Goal: Information Seeking & Learning: Check status

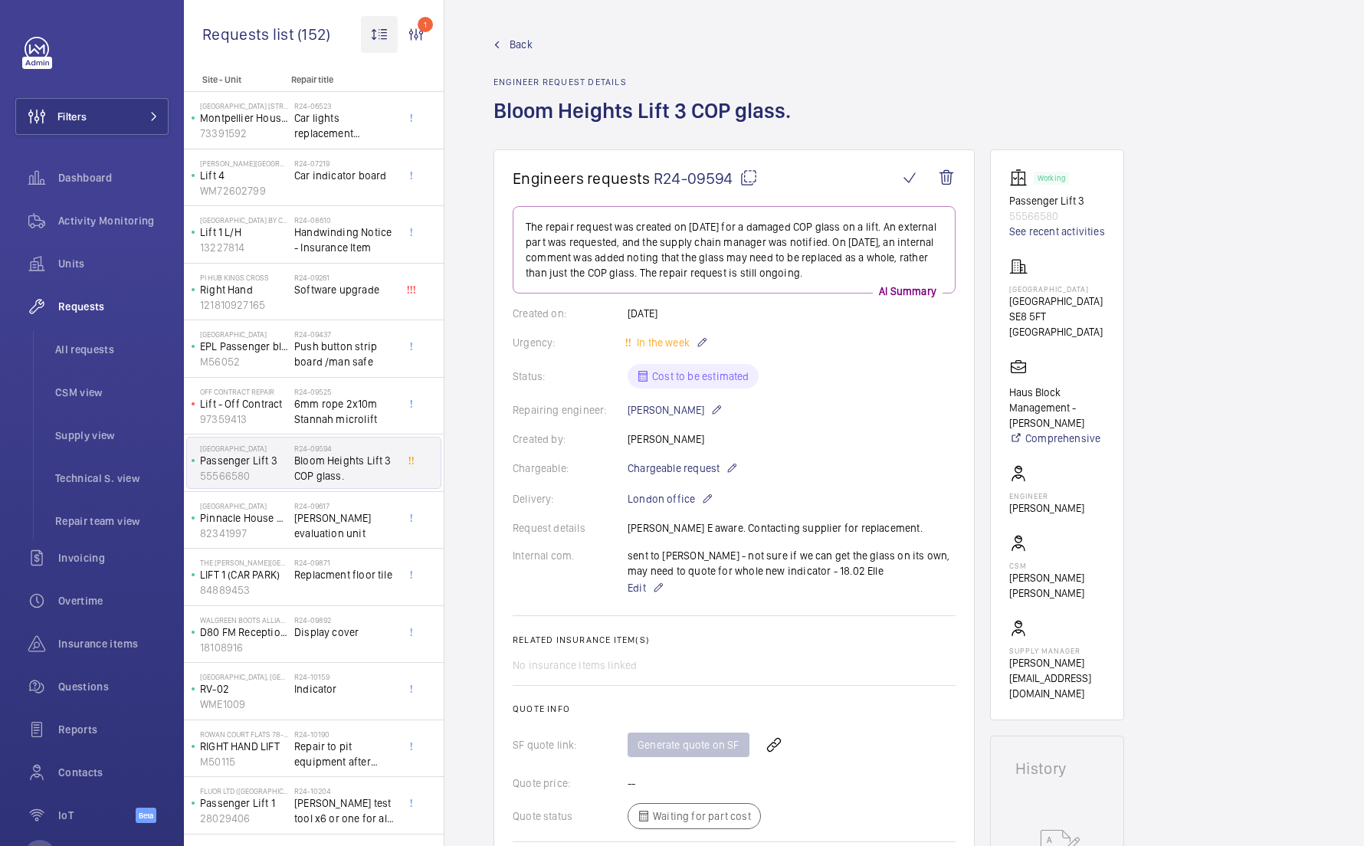
click at [371, 32] on wm-front-icon-button at bounding box center [379, 34] width 37 height 37
click at [388, 58] on div "Newest first Oldest first" at bounding box center [407, 86] width 93 height 67
click at [373, 21] on wm-front-icon-button at bounding box center [379, 34] width 37 height 37
click at [373, 67] on button "Newest first" at bounding box center [407, 73] width 93 height 28
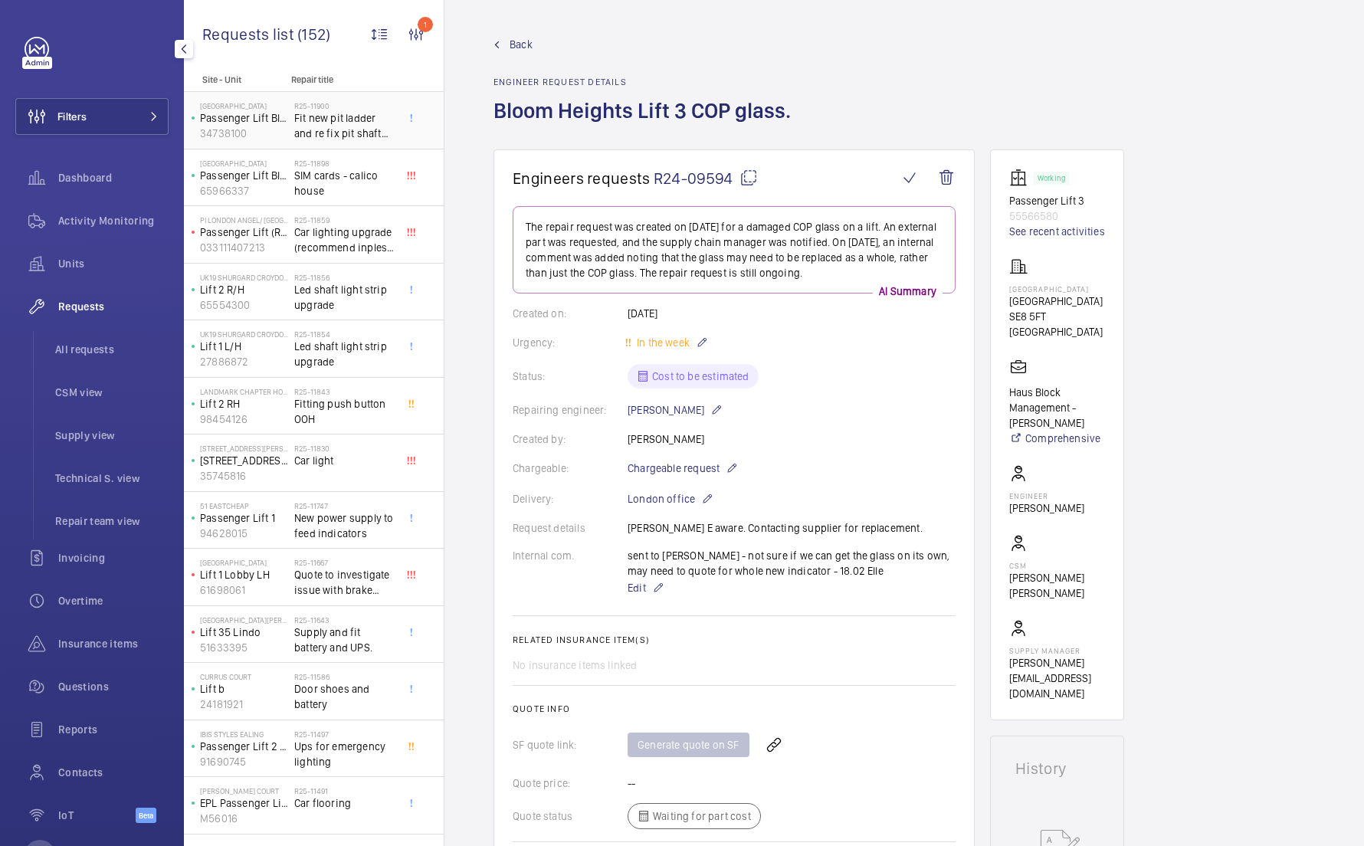
click at [292, 126] on div "Calico House Passenger Lift Block B 34738100" at bounding box center [240, 120] width 107 height 51
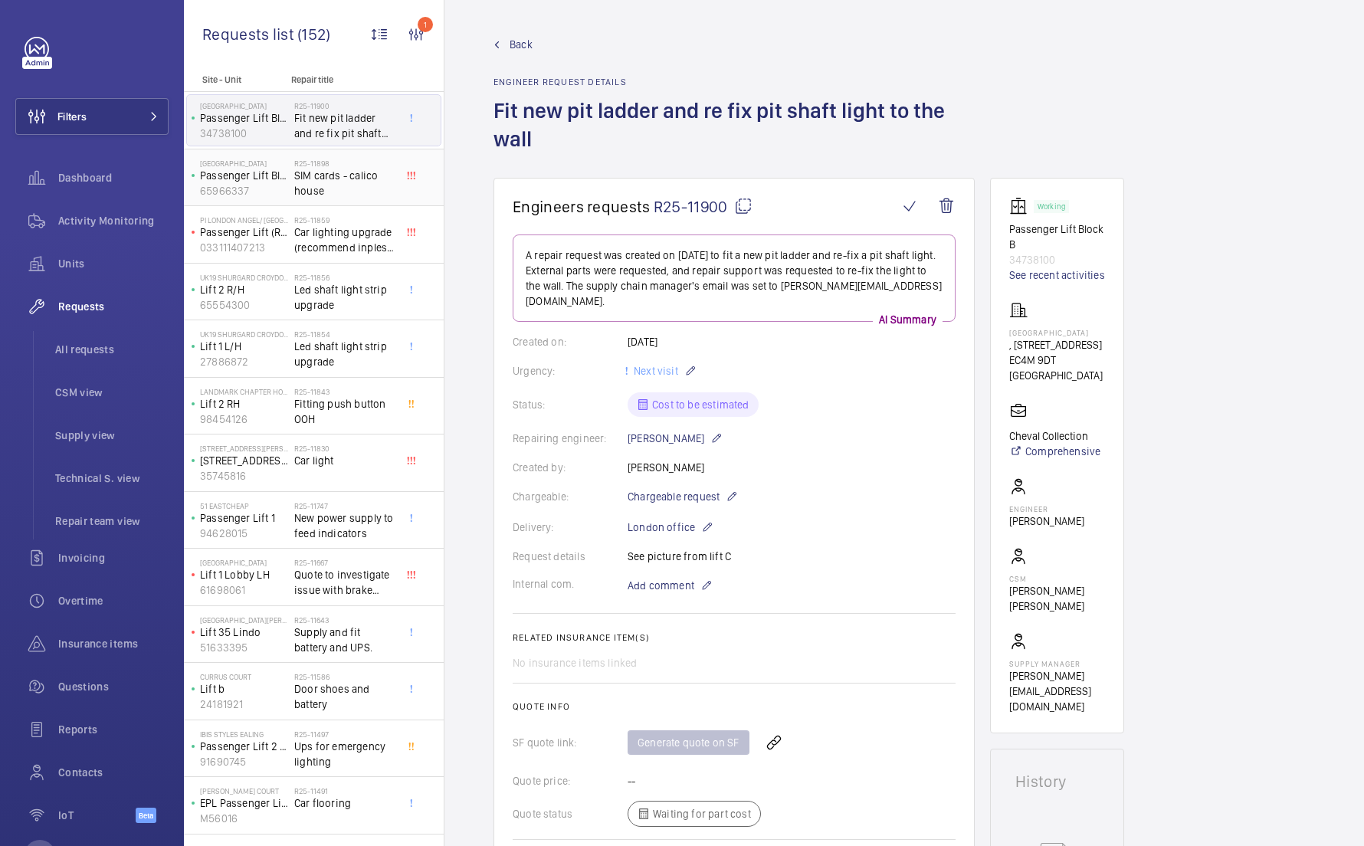
click at [294, 171] on span "SIM cards - calico house" at bounding box center [344, 183] width 101 height 31
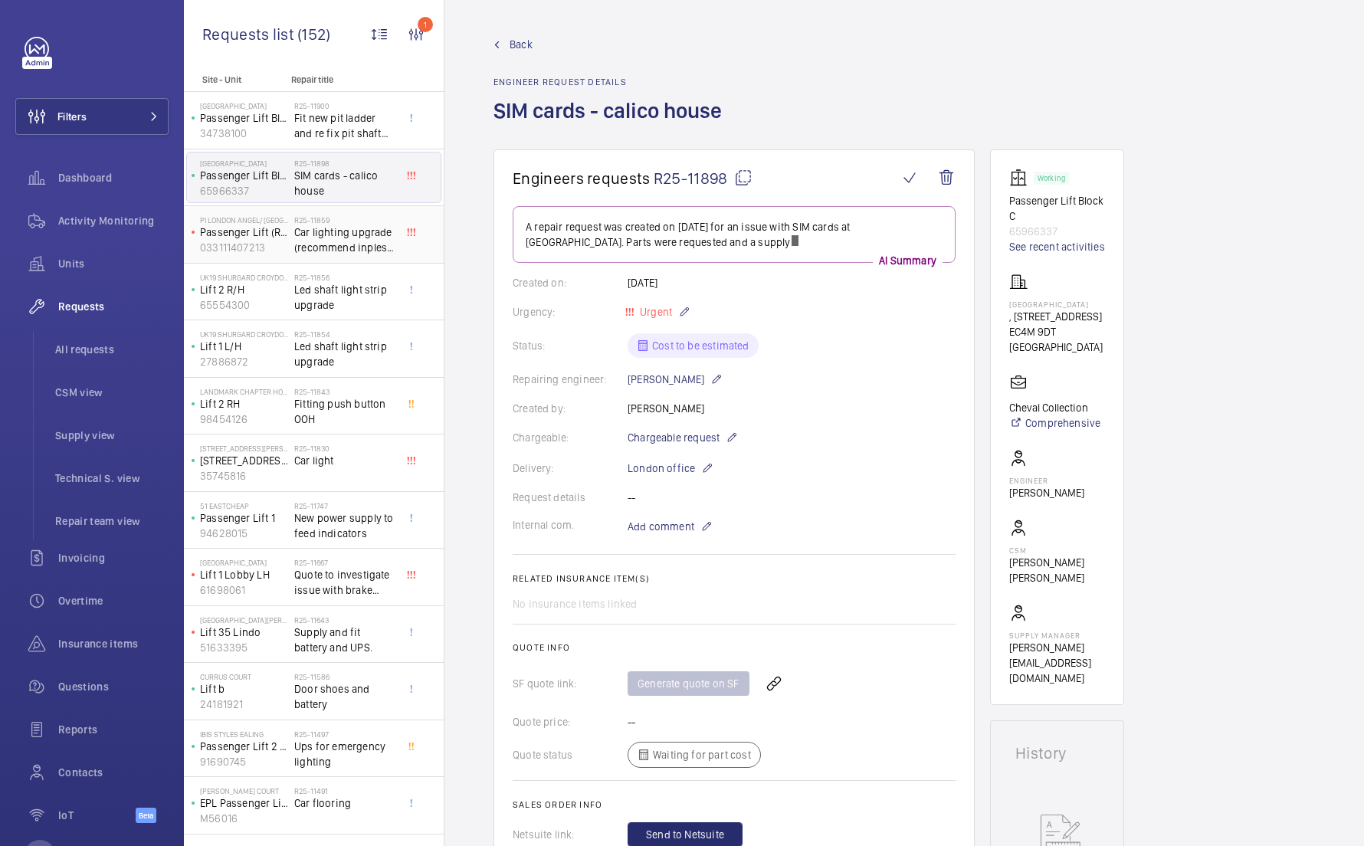
click at [298, 231] on span "Car lighting upgrade (recommend inples for both units)." at bounding box center [344, 239] width 101 height 31
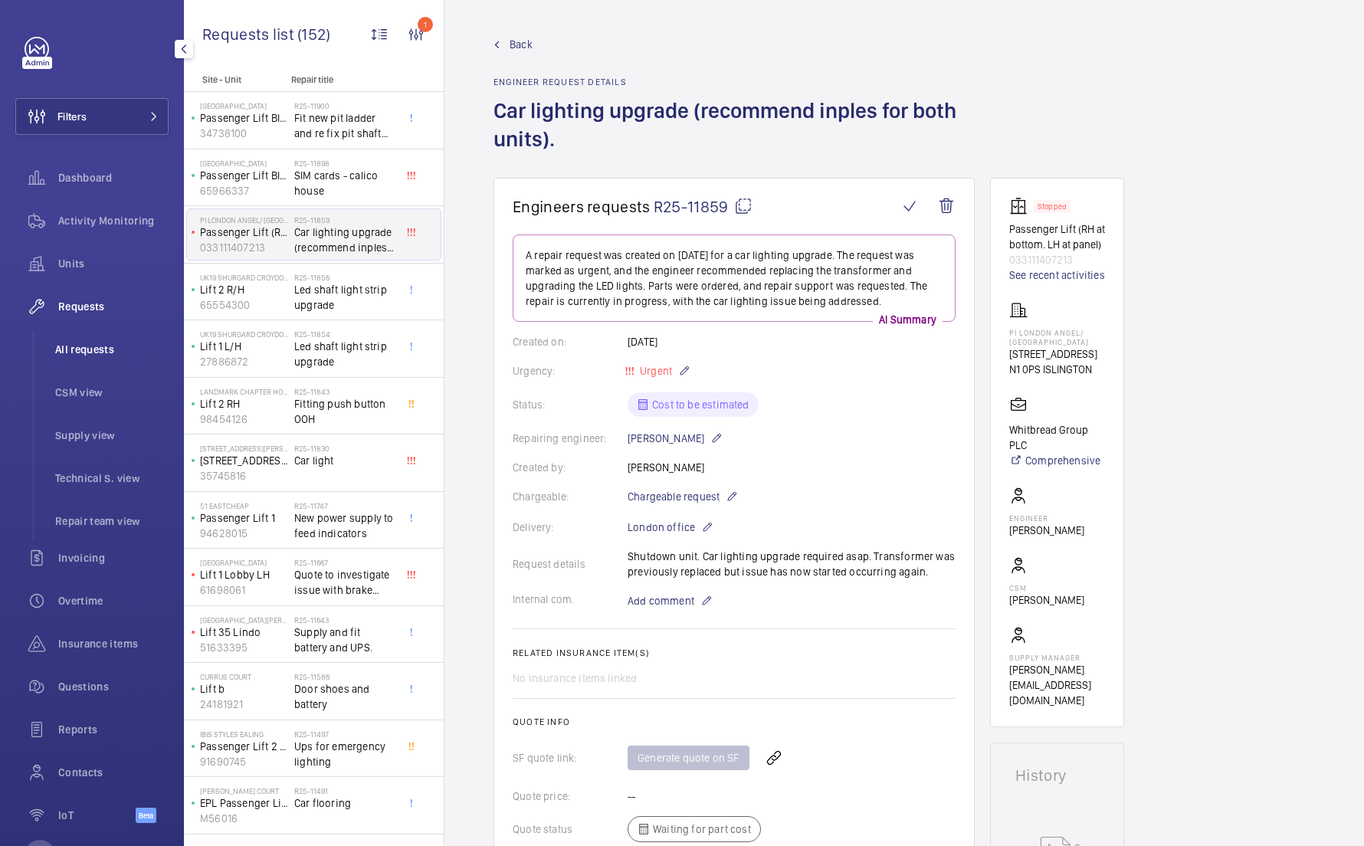
click at [126, 348] on span "All requests" at bounding box center [111, 349] width 113 height 15
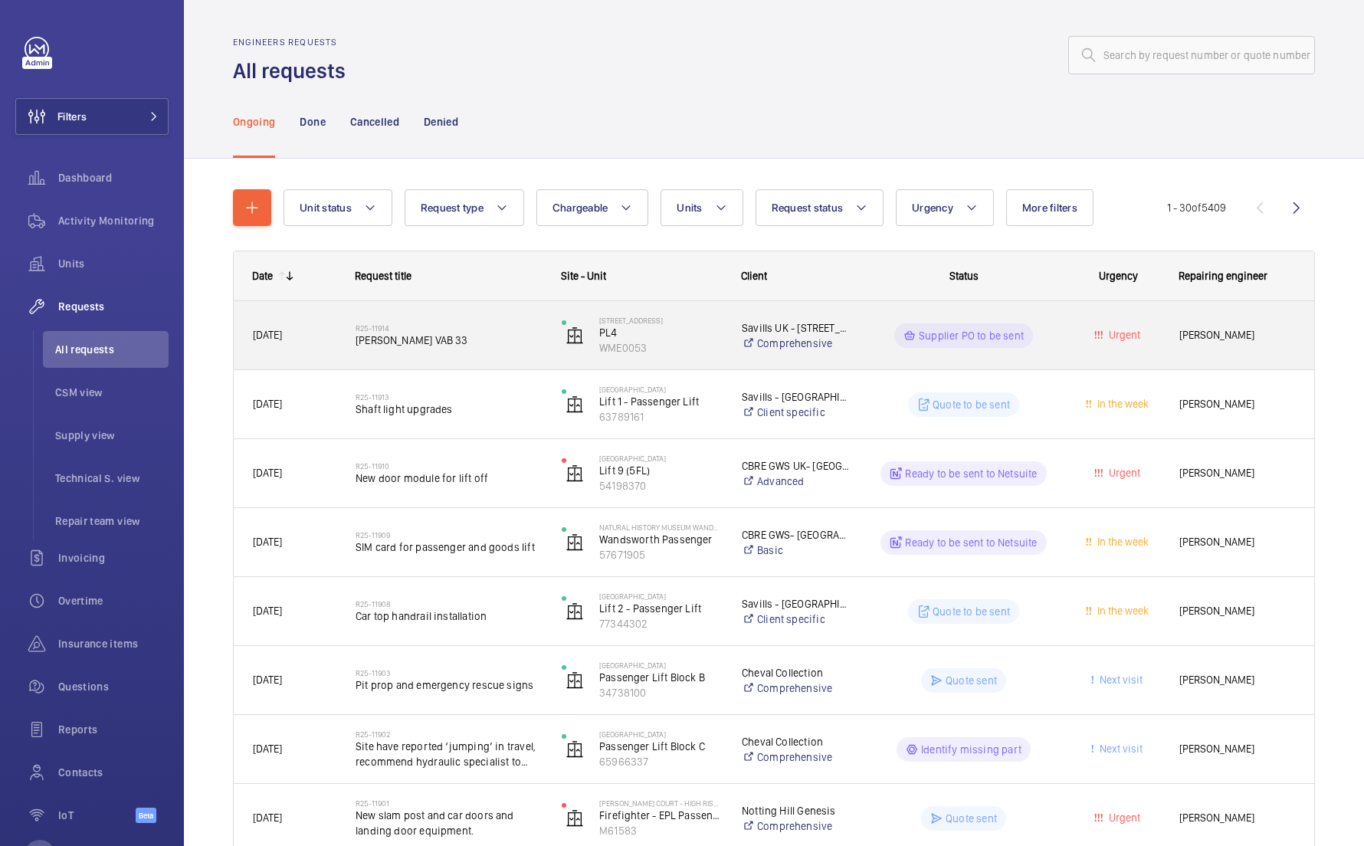
click at [1225, 331] on span "[PERSON_NAME]" at bounding box center [1237, 335] width 116 height 18
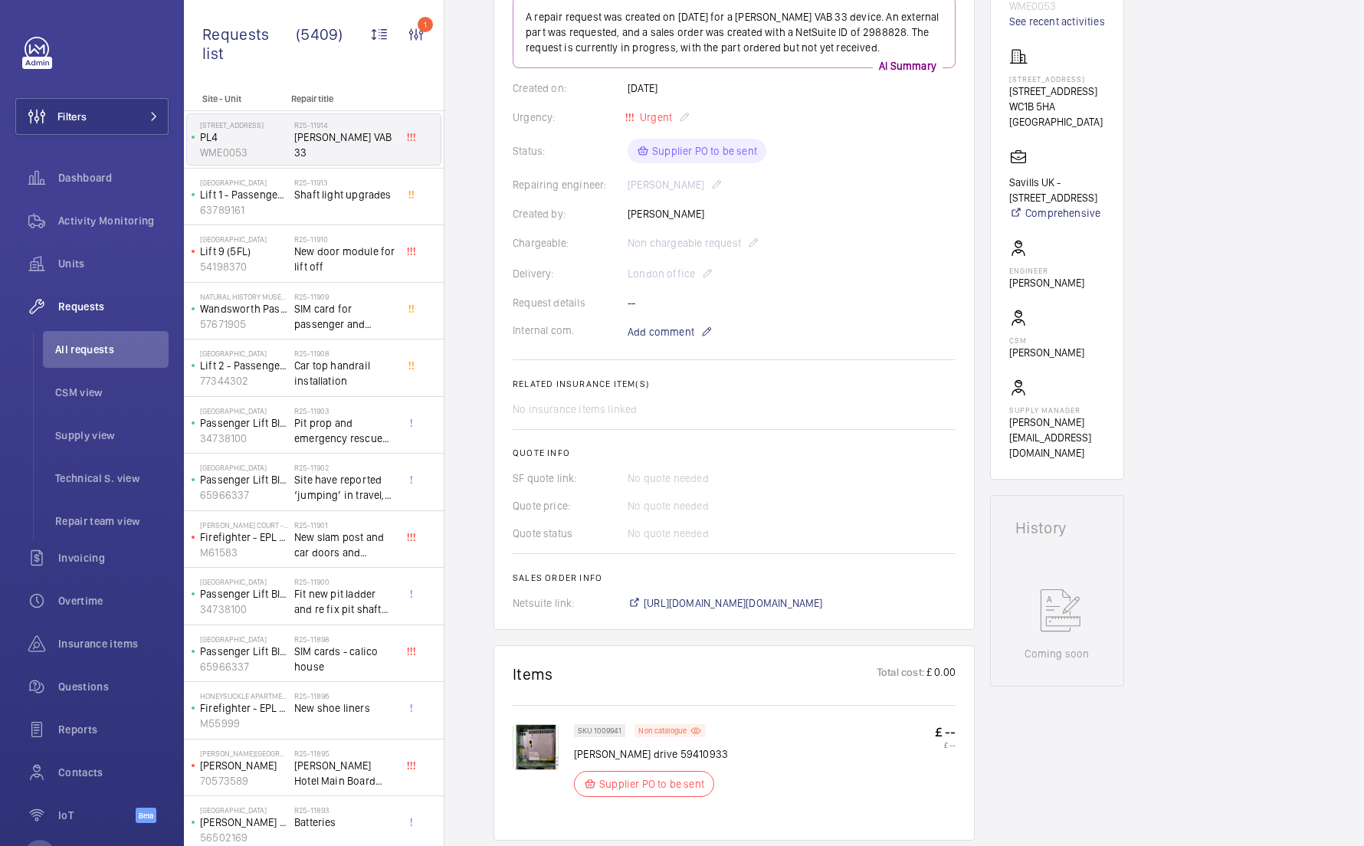
scroll to position [120, 0]
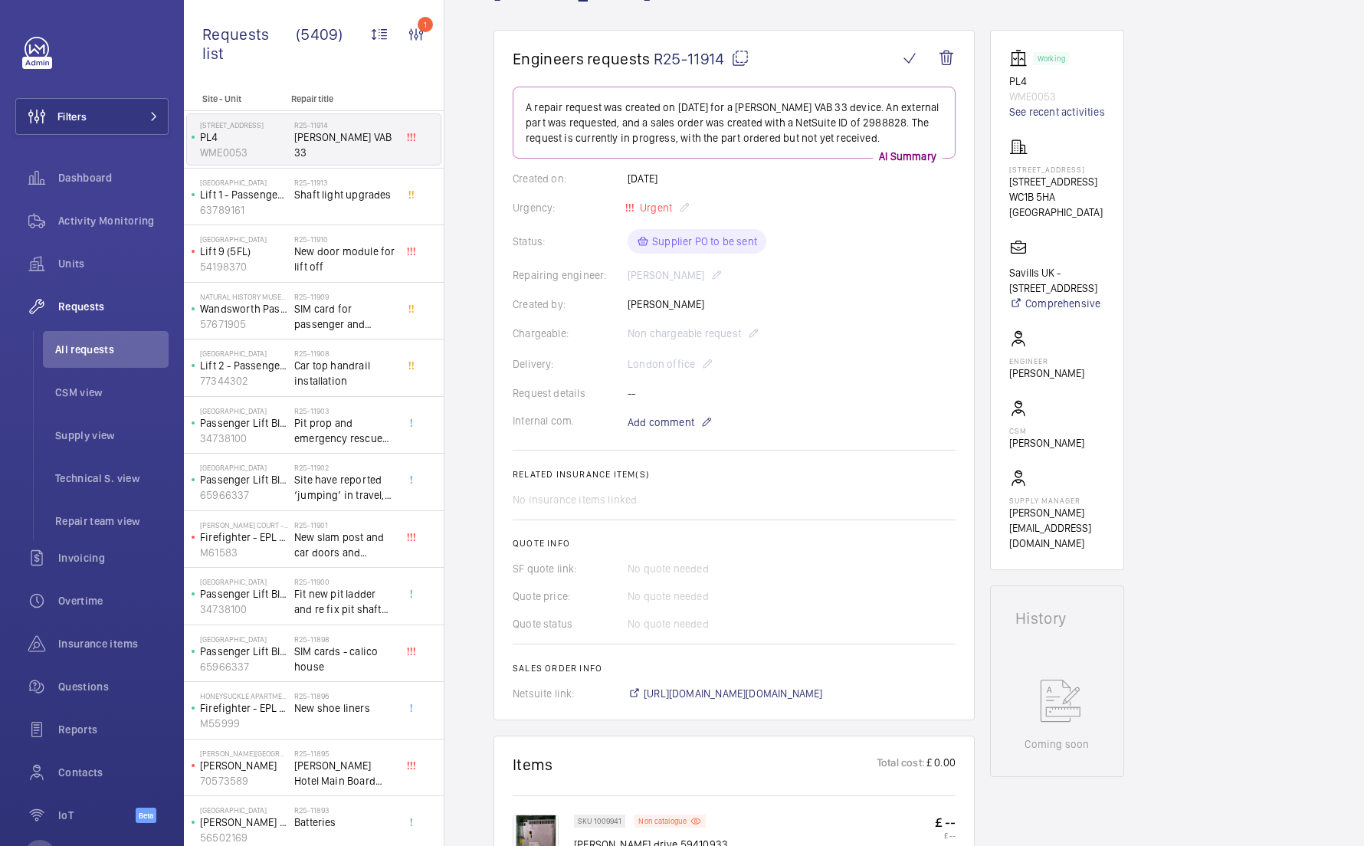
click at [748, 334] on div "Chargeable: Non chargeable request" at bounding box center [734, 333] width 443 height 18
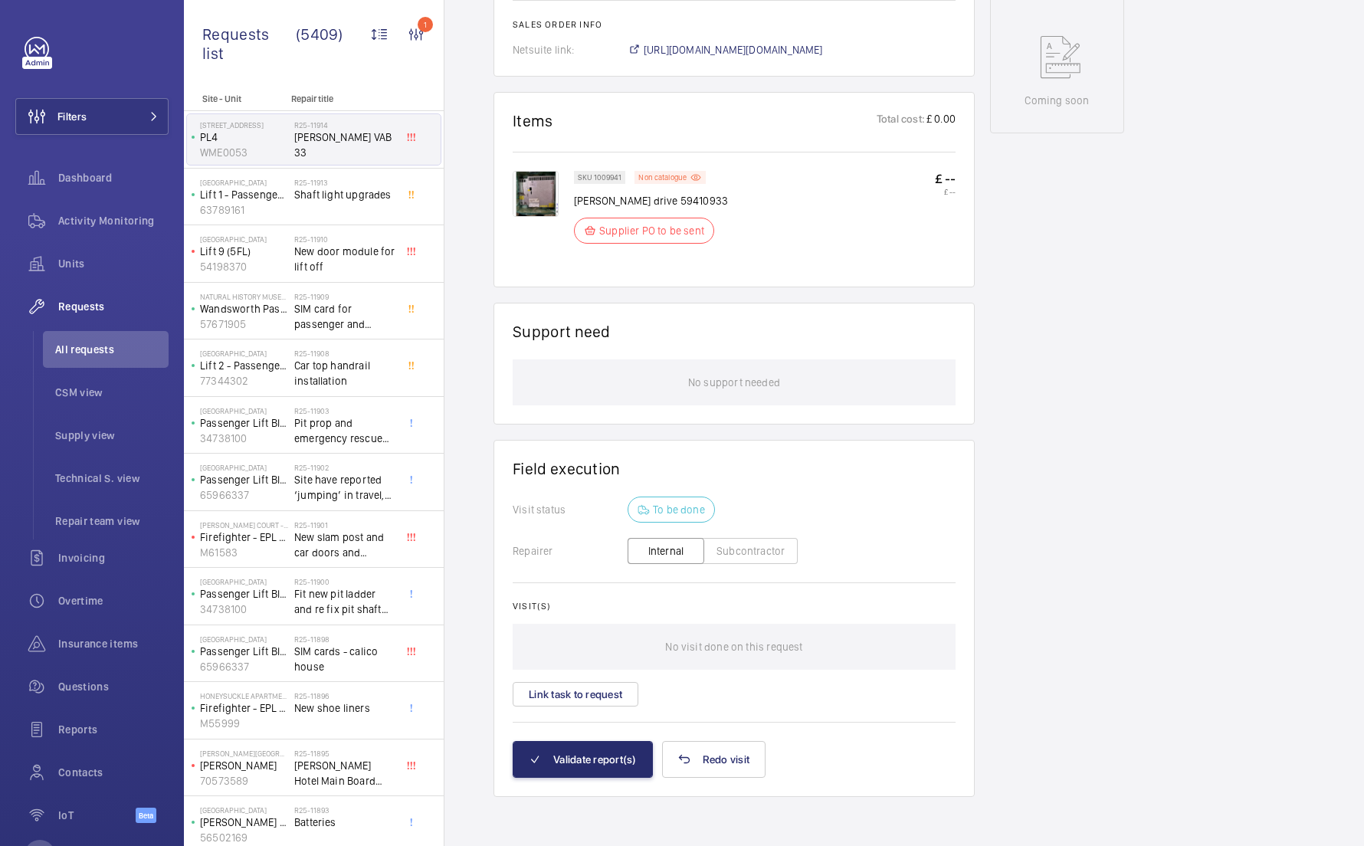
scroll to position [763, 0]
